Goal: Task Accomplishment & Management: Manage account settings

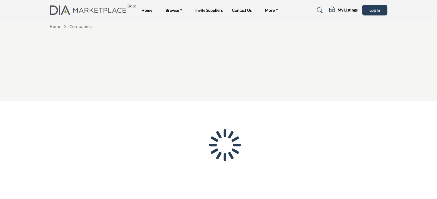
click at [0, 0] on div at bounding box center [0, 0] width 0 height 0
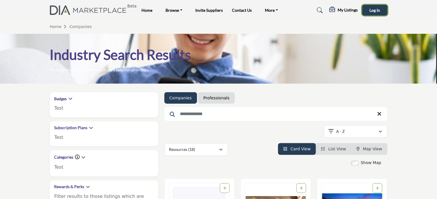
click at [374, 11] on span "Log In" at bounding box center [375, 10] width 11 height 5
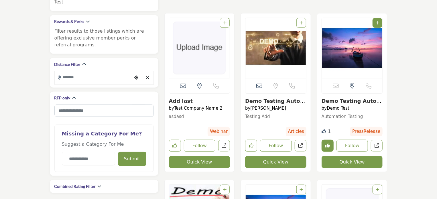
scroll to position [229, 0]
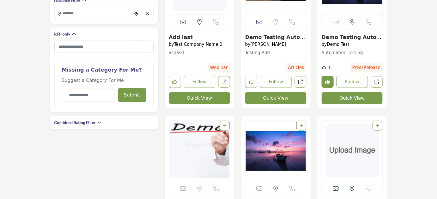
click at [275, 34] on link "Demo Testing Automat..." at bounding box center [275, 40] width 60 height 12
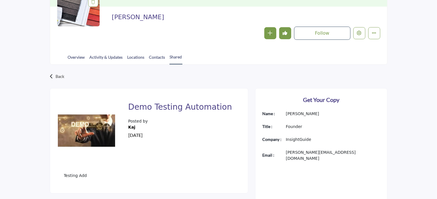
scroll to position [86, 0]
click at [175, 57] on link "Shared" at bounding box center [176, 59] width 13 height 11
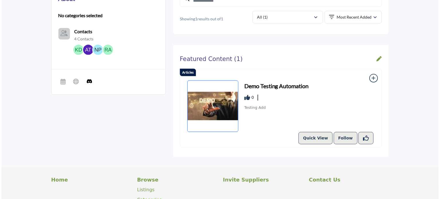
scroll to position [201, 0]
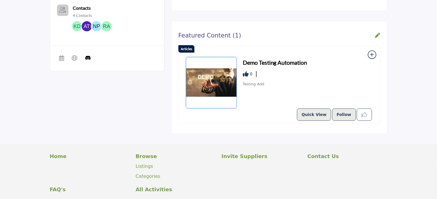
click at [365, 112] on icon "Liked Resource" at bounding box center [365, 115] width 6 height 6
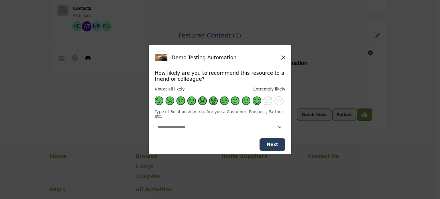
click at [256, 102] on span "Supplier Rating and Recommendation Modal" at bounding box center [257, 101] width 9 height 9
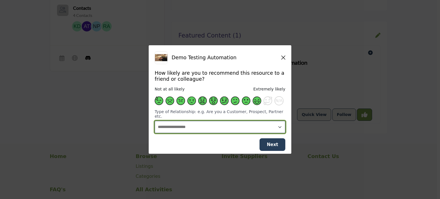
click at [209, 125] on select "**********" at bounding box center [220, 127] width 131 height 12
select select "********"
click at [155, 121] on select "**********" at bounding box center [220, 127] width 131 height 12
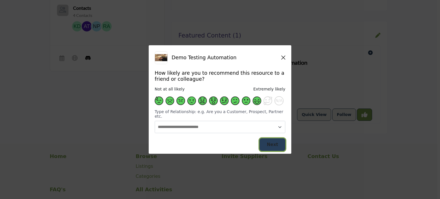
click at [270, 142] on span "Next" at bounding box center [272, 144] width 11 height 5
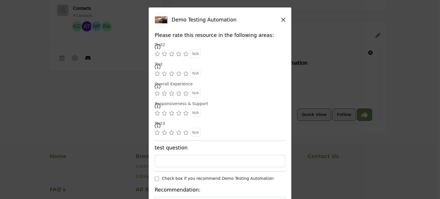
click at [183, 54] on icon "Supplier Rating and Recommendation Modal" at bounding box center [185, 54] width 5 height 5
drag, startPoint x: 185, startPoint y: 75, endPoint x: 182, endPoint y: 93, distance: 17.9
click at [184, 77] on div "Supplier Rating and Recommendation Modal" at bounding box center [185, 73] width 5 height 9
drag, startPoint x: 185, startPoint y: 94, endPoint x: 183, endPoint y: 107, distance: 13.9
click at [185, 96] on div "Supplier Rating and Recommendation Modal" at bounding box center [185, 93] width 5 height 9
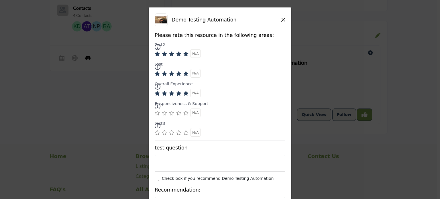
drag, startPoint x: 184, startPoint y: 112, endPoint x: 186, endPoint y: 131, distance: 19.1
click at [184, 112] on icon "Supplier Rating and Recommendation Modal" at bounding box center [185, 113] width 5 height 5
click at [187, 132] on icon "Supplier Rating and Recommendation Modal" at bounding box center [185, 132] width 5 height 5
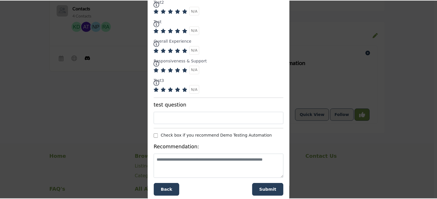
scroll to position [50, 0]
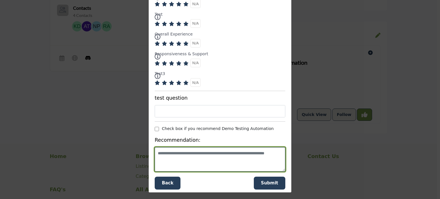
click at [217, 160] on textarea "Supplier Rating and Recommendation Modal" at bounding box center [220, 159] width 131 height 24
type textarea "****"
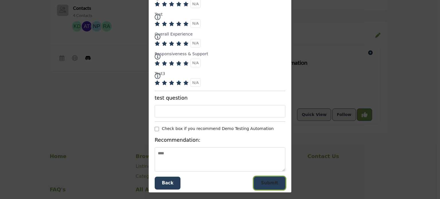
click at [269, 183] on span "Submit" at bounding box center [269, 183] width 17 height 5
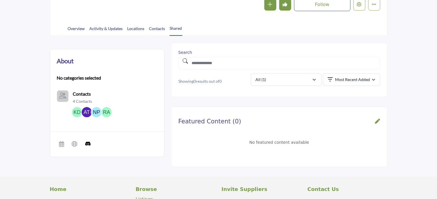
scroll to position [115, 0]
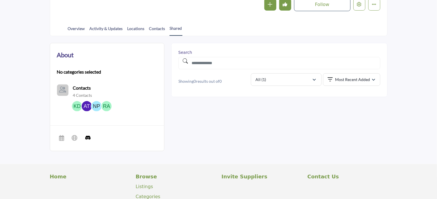
scroll to position [115, 0]
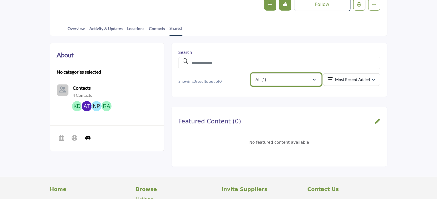
click at [314, 78] on icon "button" at bounding box center [314, 80] width 3 height 4
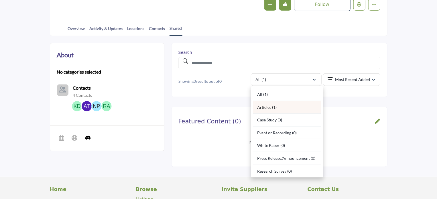
click at [266, 108] on div "Articles (1)" at bounding box center [287, 107] width 68 height 13
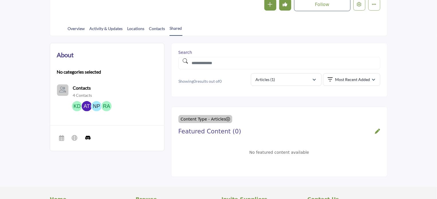
click at [226, 118] on icon at bounding box center [228, 119] width 4 height 4
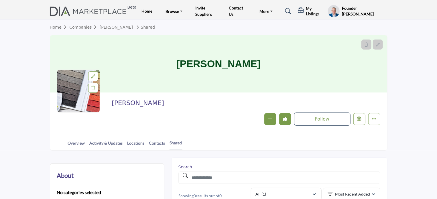
click at [352, 13] on h5 "Founder [PERSON_NAME]" at bounding box center [364, 10] width 45 height 11
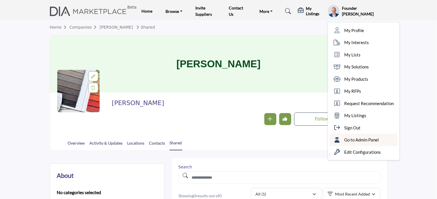
click at [370, 137] on span "Go to Admin Panel" at bounding box center [361, 140] width 35 height 7
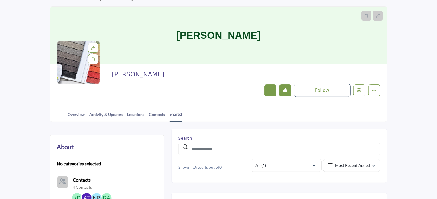
scroll to position [86, 0]
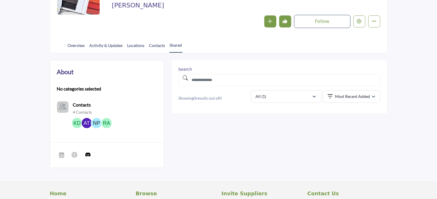
scroll to position [98, 0]
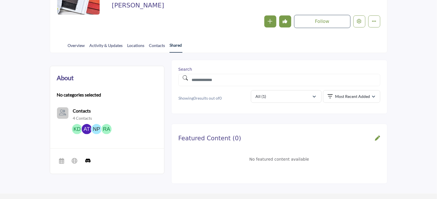
click at [179, 43] on link "Shared" at bounding box center [176, 47] width 13 height 11
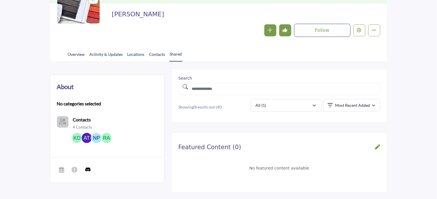
scroll to position [86, 0]
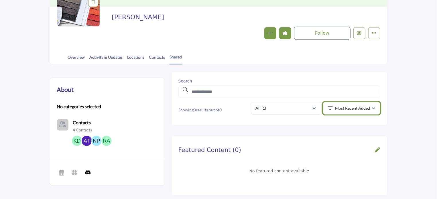
click at [375, 109] on icon "button" at bounding box center [373, 109] width 3 height 4
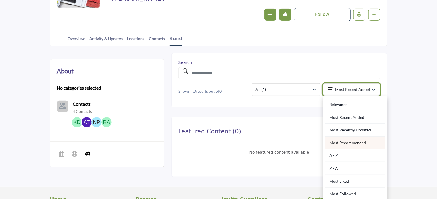
scroll to position [115, 0]
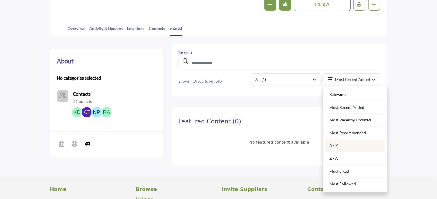
click at [333, 142] on div "A - Z" at bounding box center [355, 145] width 60 height 13
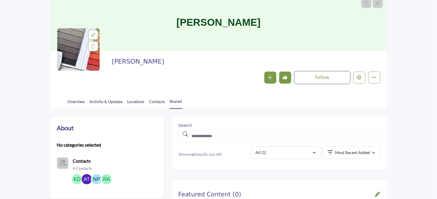
scroll to position [115, 0]
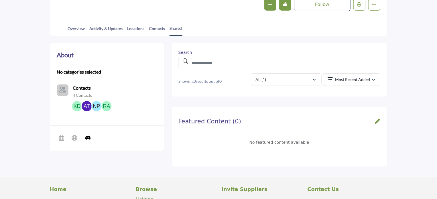
scroll to position [115, 0]
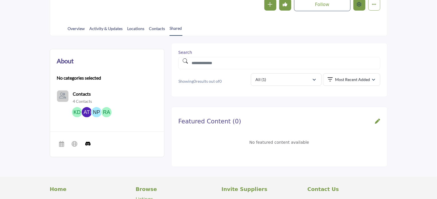
click at [358, 5] on icon "Edit company" at bounding box center [359, 4] width 5 height 5
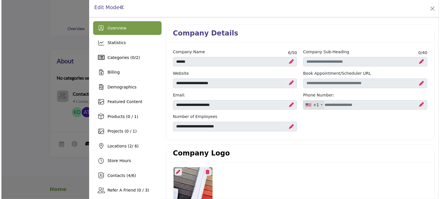
scroll to position [57, 0]
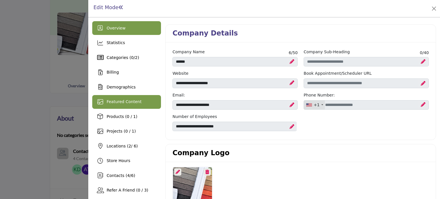
click at [128, 101] on span "Featured Content" at bounding box center [124, 101] width 35 height 5
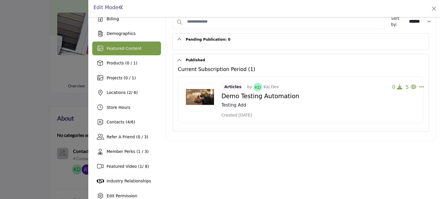
scroll to position [76, 0]
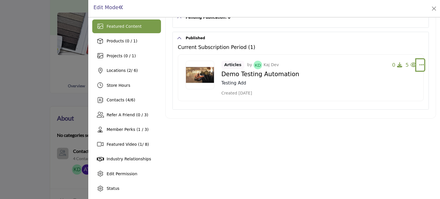
click at [419, 62] on icon "Select Dropdown Options" at bounding box center [421, 64] width 5 height 5
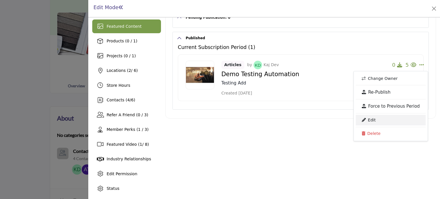
click at [372, 120] on link "Edit" at bounding box center [391, 120] width 70 height 10
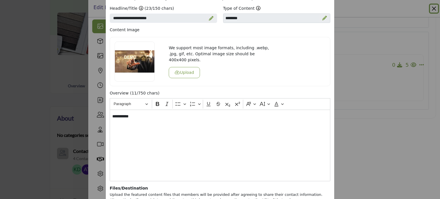
scroll to position [29, 0]
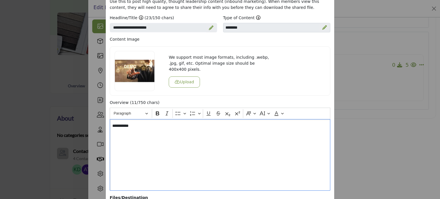
drag, startPoint x: 256, startPoint y: 163, endPoint x: 253, endPoint y: 93, distance: 70.5
click at [254, 95] on div "Use this to post high quality, thought leadership content (inbound marketing). …" at bounding box center [220, 148] width 229 height 307
drag, startPoint x: 291, startPoint y: 85, endPoint x: 292, endPoint y: 53, distance: 32.1
click at [292, 53] on div "We support most image formats, including .webp, .jpg, gif, etc. Optimal image s…" at bounding box center [220, 71] width 217 height 40
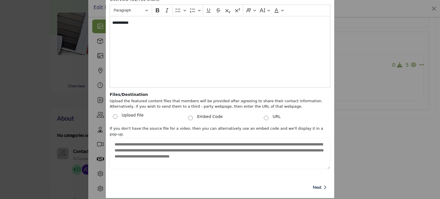
click at [314, 185] on span "Next" at bounding box center [317, 188] width 9 height 6
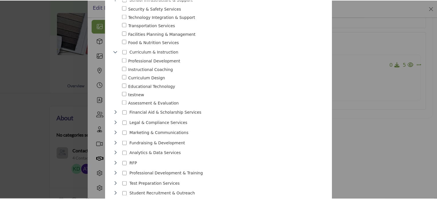
scroll to position [190, 0]
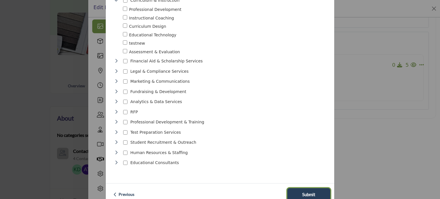
click at [309, 191] on span "Submit" at bounding box center [308, 194] width 13 height 7
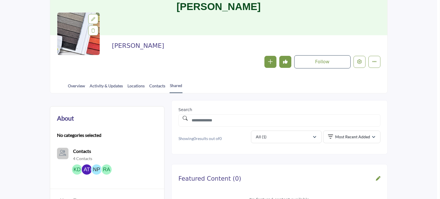
click at [58, 98] on div at bounding box center [220, 99] width 440 height 199
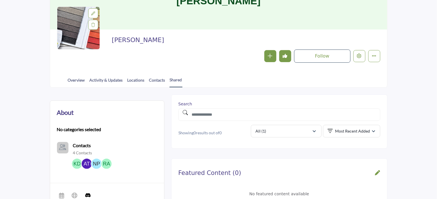
scroll to position [120, 0]
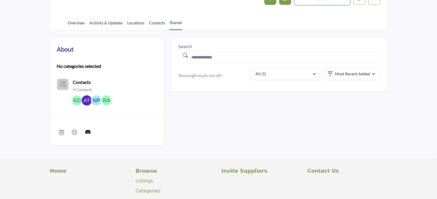
scroll to position [120, 0]
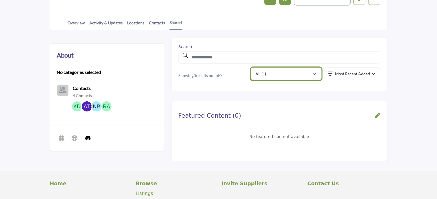
click at [315, 72] on icon "button" at bounding box center [314, 74] width 3 height 4
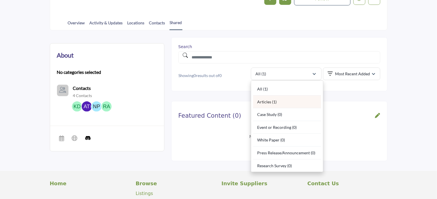
click at [264, 101] on div "Articles (1)" at bounding box center [287, 102] width 68 height 13
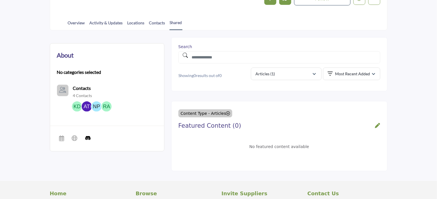
click at [226, 113] on icon at bounding box center [228, 113] width 4 height 4
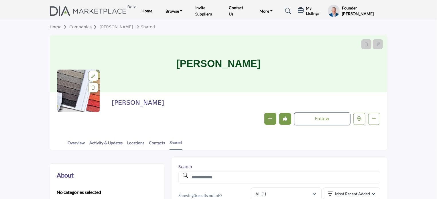
scroll to position [0, 0]
click at [313, 13] on h5 "My Listings" at bounding box center [315, 11] width 19 height 10
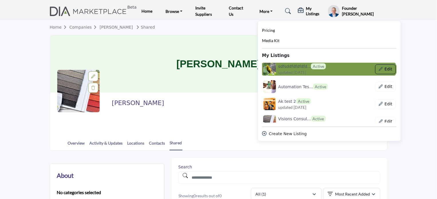
click at [385, 69] on button "Edit" at bounding box center [385, 69] width 20 height 10
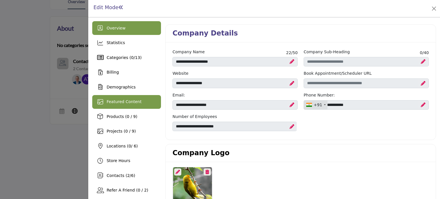
scroll to position [143, 0]
click at [117, 103] on span "Featured Content" at bounding box center [124, 101] width 35 height 5
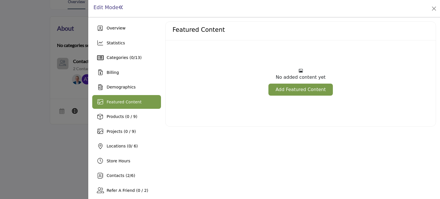
click at [293, 87] on link "Add Featured Content" at bounding box center [300, 90] width 64 height 12
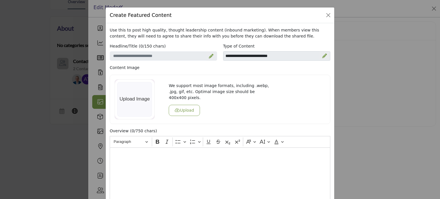
click at [209, 56] on icon at bounding box center [211, 56] width 5 height 5
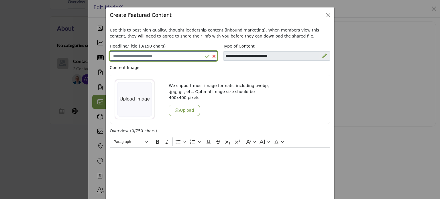
click at [193, 56] on input "Enter a compelling headline" at bounding box center [163, 56] width 107 height 10
type input "*********"
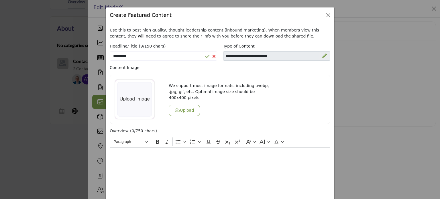
click at [322, 55] on icon at bounding box center [324, 56] width 5 height 5
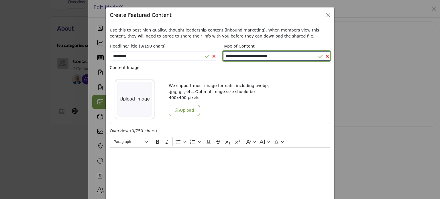
click at [266, 58] on select "**********" at bounding box center [276, 55] width 107 height 9
select select "**********"
click at [223, 51] on select "**********" at bounding box center [276, 55] width 107 height 9
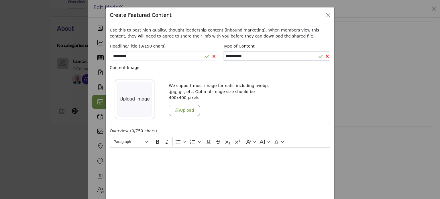
click at [180, 107] on button "Upload" at bounding box center [184, 110] width 31 height 11
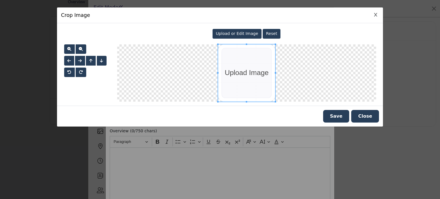
click at [233, 32] on span "Upload or Edit Image" at bounding box center [237, 33] width 42 height 5
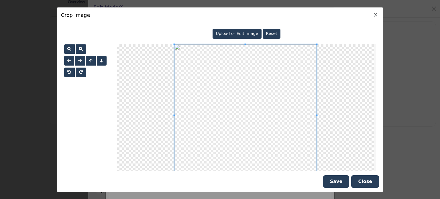
click at [336, 184] on button "Save" at bounding box center [336, 181] width 26 height 13
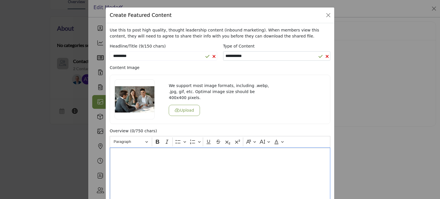
click at [137, 155] on p "Editor editing area: main" at bounding box center [219, 154] width 215 height 6
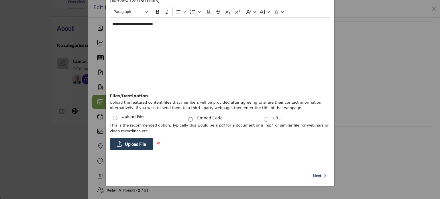
scroll to position [119, 0]
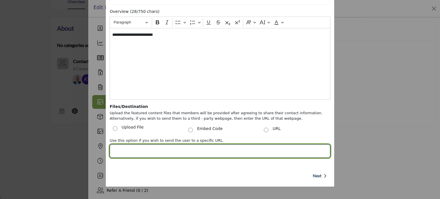
click at [187, 148] on input "Post Website URL" at bounding box center [220, 150] width 221 height 13
type input "**********"
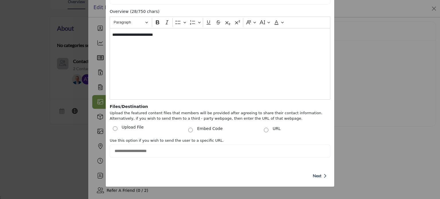
click at [316, 175] on span "Next" at bounding box center [317, 176] width 9 height 6
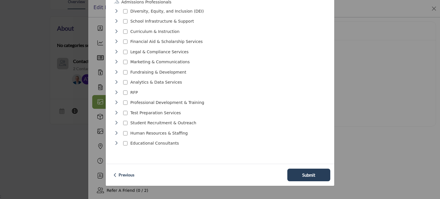
scroll to position [35, 0]
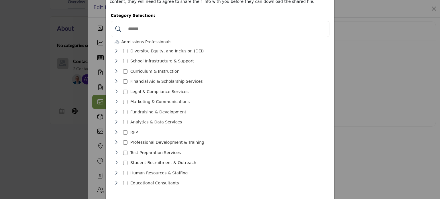
click at [114, 50] on icon "Toggle Category" at bounding box center [116, 51] width 5 height 5
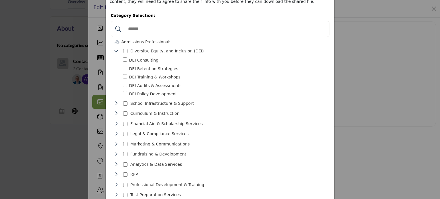
click at [114, 49] on icon "Toggle Category" at bounding box center [116, 51] width 5 height 5
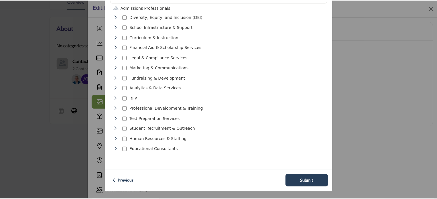
scroll to position [71, 0]
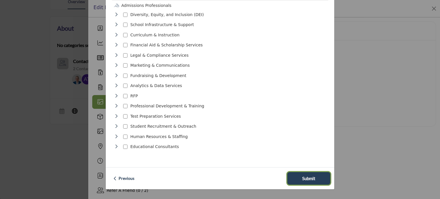
click at [308, 175] on span "Submit" at bounding box center [308, 178] width 13 height 7
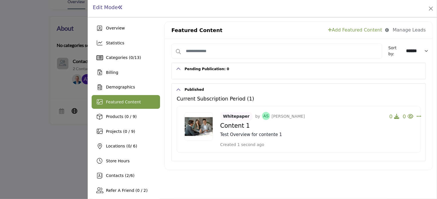
click at [60, 138] on div at bounding box center [218, 99] width 437 height 199
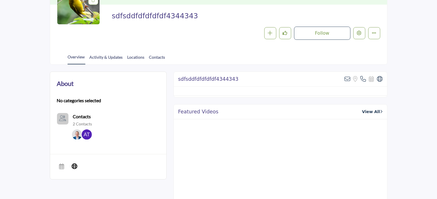
scroll to position [86, 0]
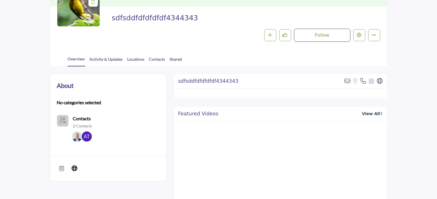
scroll to position [86, 0]
click at [175, 58] on link "Shared" at bounding box center [176, 61] width 13 height 10
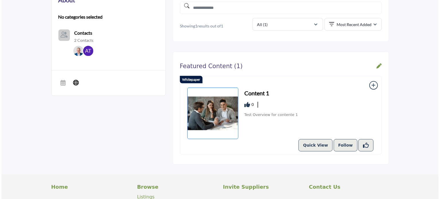
scroll to position [172, 0]
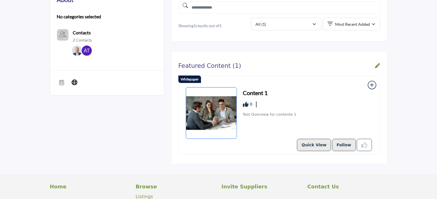
click at [366, 142] on icon "Like Resources" at bounding box center [365, 145] width 6 height 6
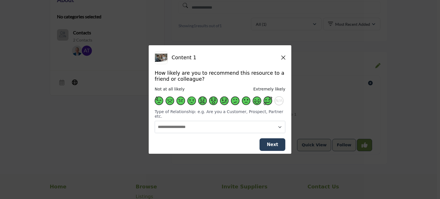
click at [264, 104] on span "Supplier Rating and Recommendation Modal" at bounding box center [268, 101] width 9 height 9
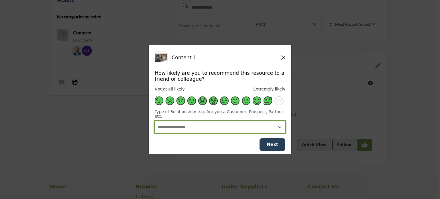
click at [221, 125] on select "**********" at bounding box center [220, 127] width 131 height 12
select select "********"
click at [155, 121] on select "**********" at bounding box center [220, 127] width 131 height 12
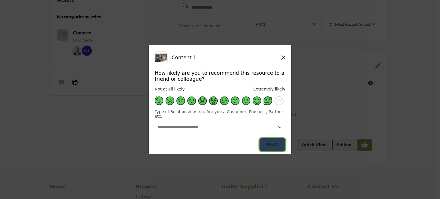
click at [271, 142] on span "Next" at bounding box center [272, 144] width 11 height 5
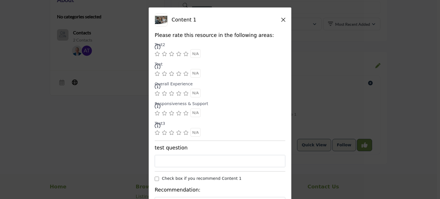
drag, startPoint x: 184, startPoint y: 54, endPoint x: 180, endPoint y: 70, distance: 16.0
click at [183, 56] on icon "Supplier Rating and Recommendation Modal" at bounding box center [185, 54] width 5 height 5
drag, startPoint x: 183, startPoint y: 72, endPoint x: 184, endPoint y: 86, distance: 13.5
click at [184, 73] on icon "Supplier Rating and Recommendation Modal" at bounding box center [185, 73] width 5 height 5
drag, startPoint x: 181, startPoint y: 95, endPoint x: 186, endPoint y: 105, distance: 11.4
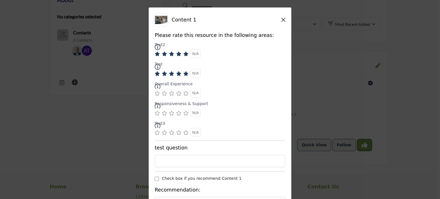
click at [181, 95] on div "Supplier Rating and Recommendation Modal" at bounding box center [220, 93] width 131 height 9
click at [184, 113] on icon "Supplier Rating and Recommendation Modal" at bounding box center [185, 113] width 5 height 5
drag, startPoint x: 185, startPoint y: 94, endPoint x: 185, endPoint y: 109, distance: 14.9
click at [185, 96] on icon "Supplier Rating and Recommendation Modal" at bounding box center [185, 93] width 5 height 5
click at [183, 135] on icon "Supplier Rating and Recommendation Modal" at bounding box center [185, 132] width 5 height 5
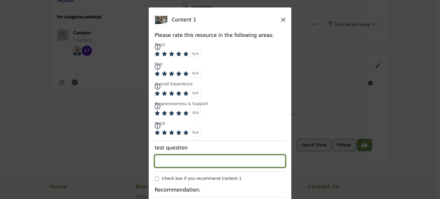
click at [203, 165] on input "Supplier Rating and Recommendation Modal" at bounding box center [220, 161] width 131 height 12
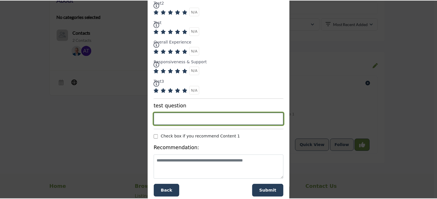
scroll to position [50, 0]
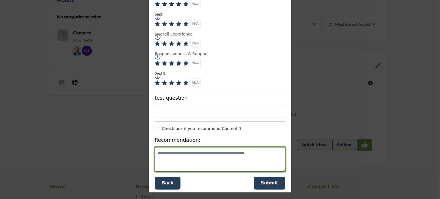
click at [197, 164] on textarea "Supplier Rating and Recommendation Modal" at bounding box center [220, 159] width 131 height 24
type textarea "****"
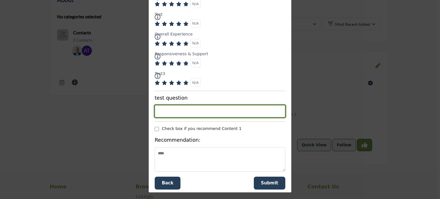
click at [202, 106] on input "Supplier Rating and Recommendation Modal" at bounding box center [220, 111] width 131 height 12
click at [194, 110] on input "Supplier Rating and Recommendation Modal" at bounding box center [220, 111] width 131 height 12
click at [203, 95] on div "Please rate this resource in the following areas: Test2 test test test" at bounding box center [220, 77] width 131 height 189
click at [200, 112] on input "Supplier Rating and Recommendation Modal" at bounding box center [220, 111] width 131 height 12
click at [199, 105] on div "test question" at bounding box center [220, 106] width 131 height 22
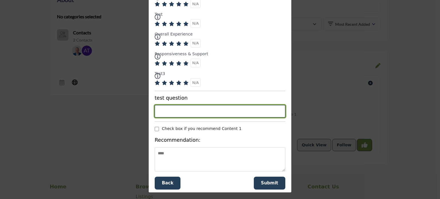
click at [262, 182] on span "Submit" at bounding box center [269, 183] width 17 height 5
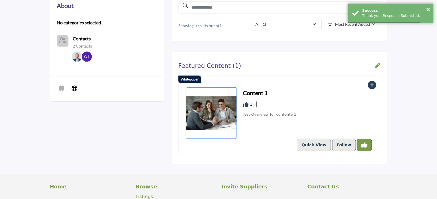
scroll to position [178, 0]
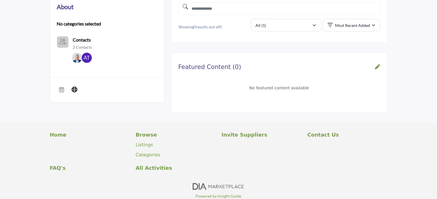
scroll to position [177, 0]
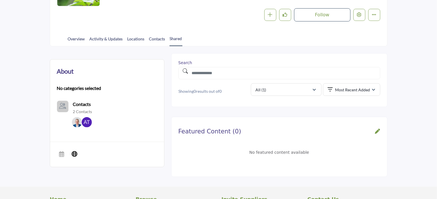
scroll to position [78, 0]
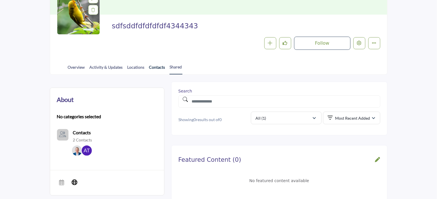
click at [153, 64] on link "Contacts" at bounding box center [157, 69] width 17 height 10
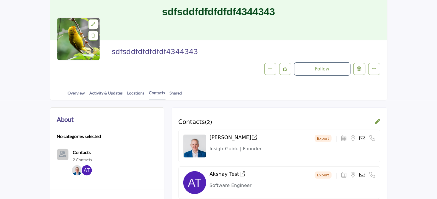
scroll to position [57, 0]
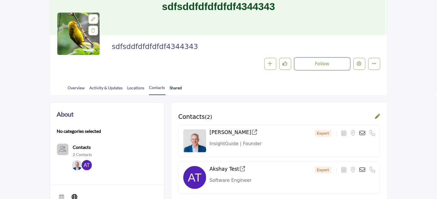
click at [176, 89] on link "Shared" at bounding box center [176, 90] width 13 height 10
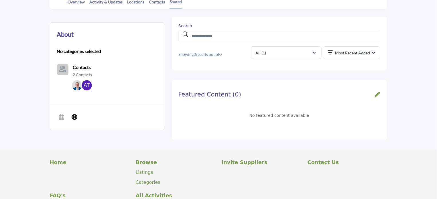
scroll to position [143, 0]
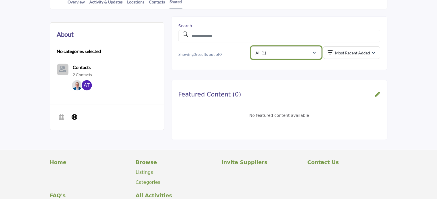
click at [263, 53] on p "All (1)" at bounding box center [261, 53] width 11 height 6
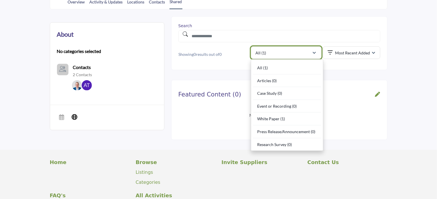
click at [263, 53] on p "All (1)" at bounding box center [261, 53] width 11 height 6
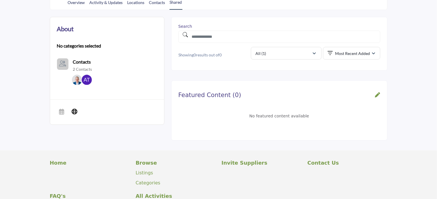
scroll to position [143, 0]
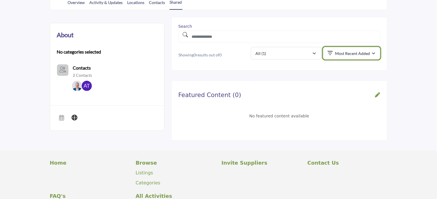
drag, startPoint x: 346, startPoint y: 55, endPoint x: 352, endPoint y: 59, distance: 6.7
click at [346, 55] on p "Most Recent Added" at bounding box center [352, 54] width 35 height 6
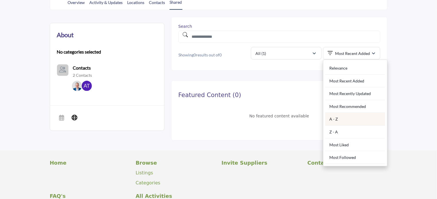
click at [343, 118] on div "A - Z" at bounding box center [355, 119] width 60 height 13
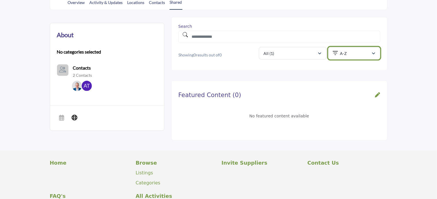
click at [348, 54] on div "A-Z" at bounding box center [352, 53] width 39 height 7
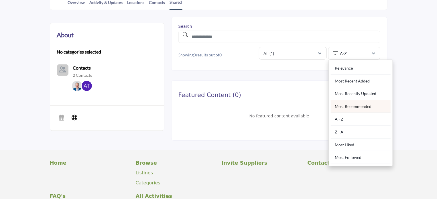
click at [348, 106] on div "Most Recommended" at bounding box center [361, 106] width 60 height 13
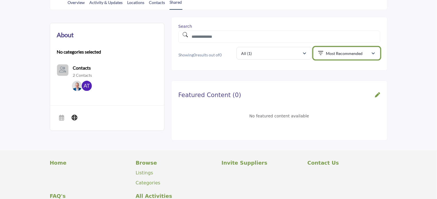
click at [337, 52] on p "Most Recommended" at bounding box center [344, 54] width 37 height 6
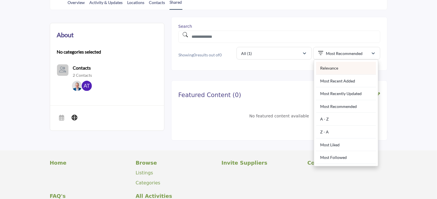
click at [329, 68] on div "Relevance" at bounding box center [346, 68] width 60 height 13
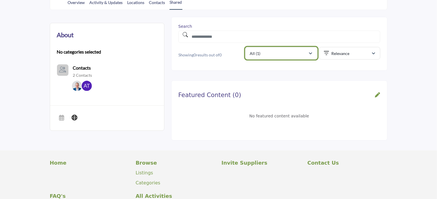
click at [270, 51] on div "All (1)" at bounding box center [279, 53] width 58 height 7
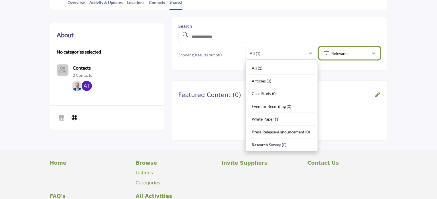
click at [346, 51] on p "Relevance" at bounding box center [341, 54] width 18 height 6
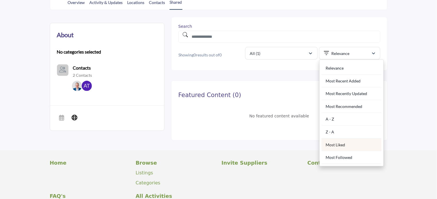
click at [341, 145] on div "Most Liked" at bounding box center [352, 145] width 60 height 13
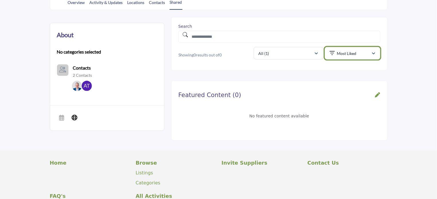
click at [348, 52] on p "Most Liked" at bounding box center [346, 54] width 19 height 6
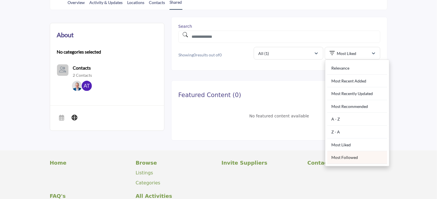
click at [352, 156] on div "Most Followed" at bounding box center [357, 157] width 60 height 13
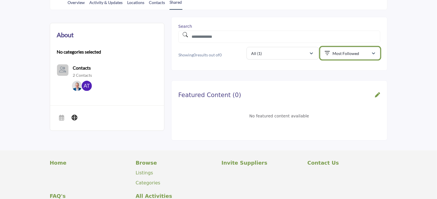
click at [346, 56] on button "Most Followed" at bounding box center [350, 53] width 60 height 13
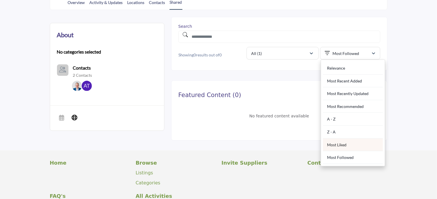
click at [343, 144] on div "Most Liked" at bounding box center [353, 145] width 60 height 13
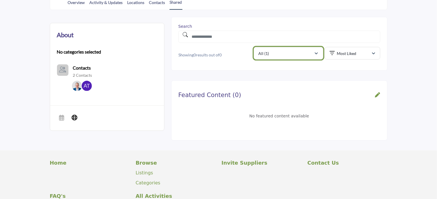
click at [273, 52] on div "All (1)" at bounding box center [287, 53] width 56 height 7
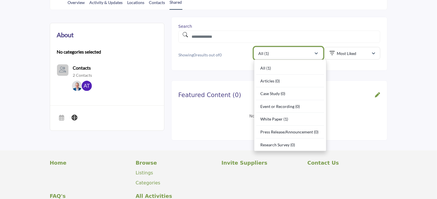
click at [273, 52] on div "All (1)" at bounding box center [287, 53] width 56 height 7
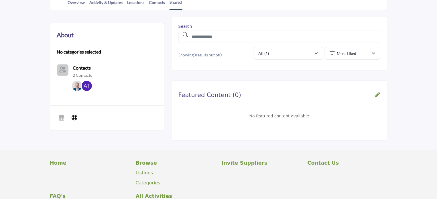
click at [224, 66] on div "Search Showing 0 results out of 0 Filter All (1) All (1) Articles (0) Case Stud…" at bounding box center [279, 44] width 216 height 54
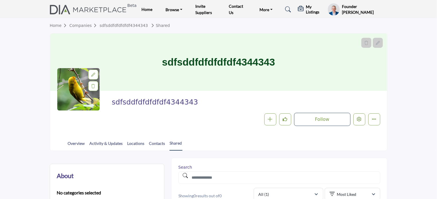
scroll to position [0, 0]
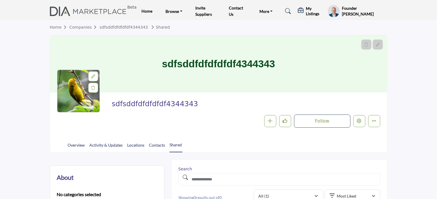
click at [313, 12] on h5 "My Listings" at bounding box center [315, 11] width 19 height 10
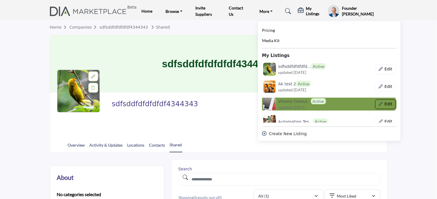
click at [387, 105] on button "Edit" at bounding box center [385, 104] width 20 height 10
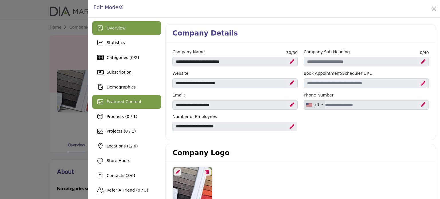
click at [124, 103] on span "Featured Content" at bounding box center [124, 101] width 35 height 5
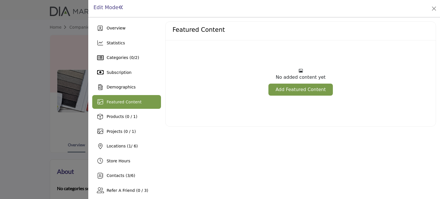
drag, startPoint x: 292, startPoint y: 85, endPoint x: 296, endPoint y: 83, distance: 4.5
click at [292, 85] on link "Add Featured Content" at bounding box center [300, 90] width 64 height 12
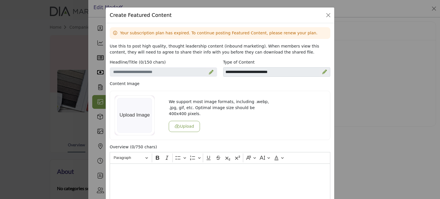
click at [209, 70] on icon at bounding box center [211, 72] width 5 height 5
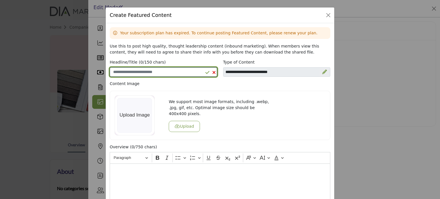
click at [182, 73] on input "Enter a compelling headline" at bounding box center [163, 72] width 107 height 10
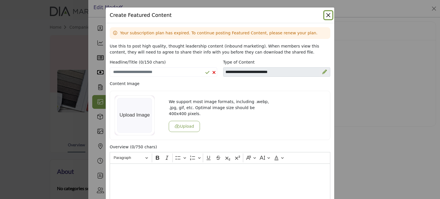
click at [326, 15] on button "Close" at bounding box center [328, 15] width 8 height 8
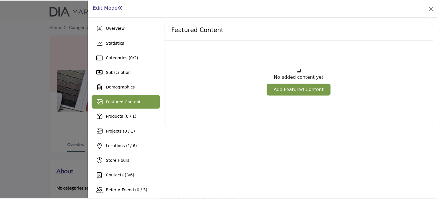
scroll to position [57, 0]
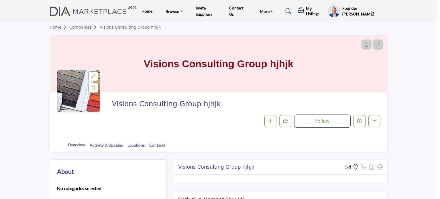
click at [6, 55] on div at bounding box center [220, 99] width 440 height 199
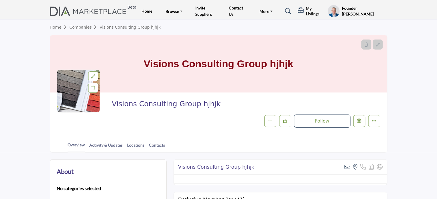
click at [311, 14] on h5 "My Listings" at bounding box center [315, 11] width 19 height 10
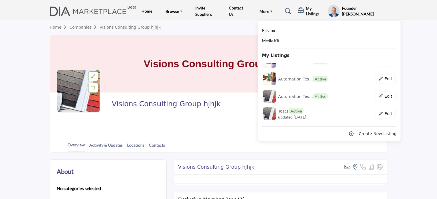
scroll to position [115, 0]
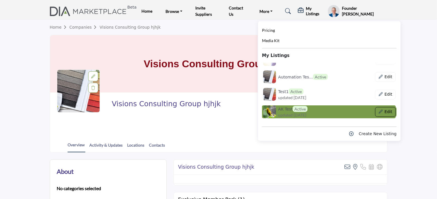
click at [379, 112] on icon "Show Company Details With Edit Page" at bounding box center [381, 112] width 4 height 4
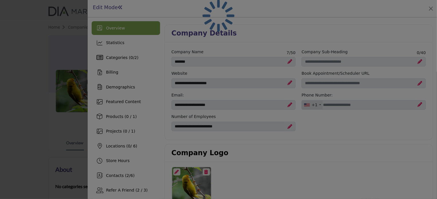
scroll to position [57, 0]
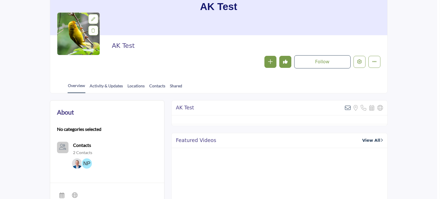
click at [54, 104] on div at bounding box center [220, 99] width 440 height 199
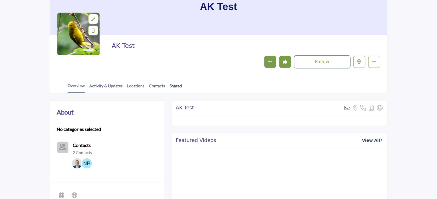
click at [173, 86] on link "Shared" at bounding box center [176, 88] width 13 height 10
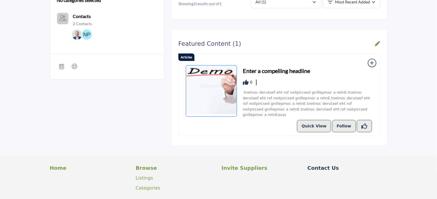
scroll to position [194, 0]
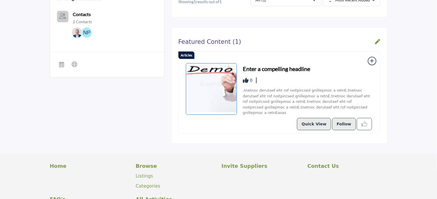
click at [363, 121] on icon "Like Resources" at bounding box center [365, 124] width 6 height 6
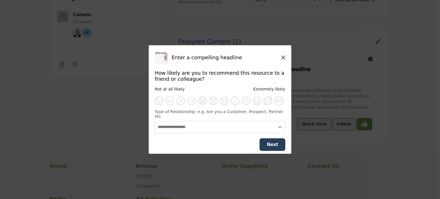
click at [283, 60] on icon "Close" at bounding box center [283, 57] width 4 height 5
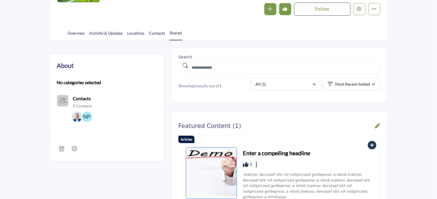
scroll to position [143, 0]
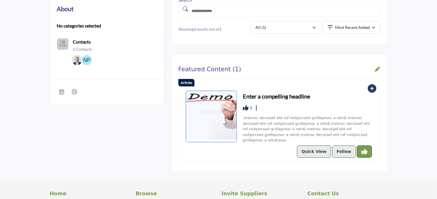
scroll to position [183, 0]
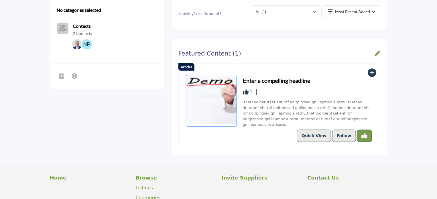
click at [248, 91] on icon at bounding box center [246, 92] width 6 height 6
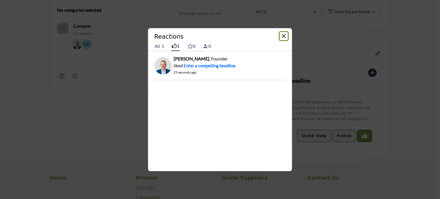
click at [283, 38] on button "Close" at bounding box center [284, 36] width 8 height 8
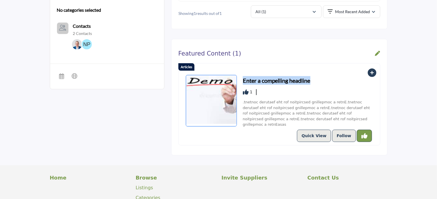
drag, startPoint x: 241, startPoint y: 79, endPoint x: 317, endPoint y: 79, distance: 76.2
click at [317, 79] on div "Enter a compelling headline 1" at bounding box center [280, 102] width 188 height 55
copy h3 "Enter a compelling headline"
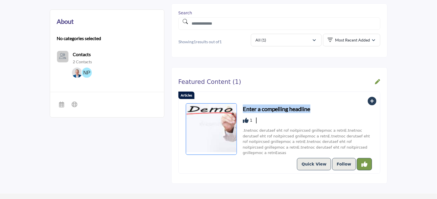
scroll to position [68, 0]
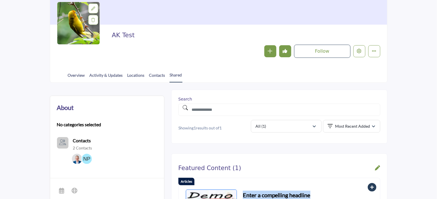
drag, startPoint x: 106, startPoint y: 34, endPoint x: 147, endPoint y: 33, distance: 41.0
click at [147, 33] on div "AK Test Follow Following Message Recommended Claim Listing Report Page" at bounding box center [218, 45] width 323 height 26
copy h2 "AK Test"
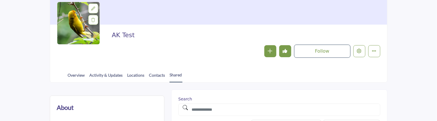
copy h2 "AK Test"
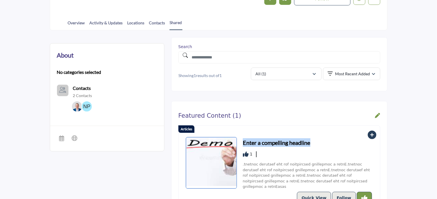
scroll to position [125, 0]
